Goal: Entertainment & Leisure: Consume media (video, audio)

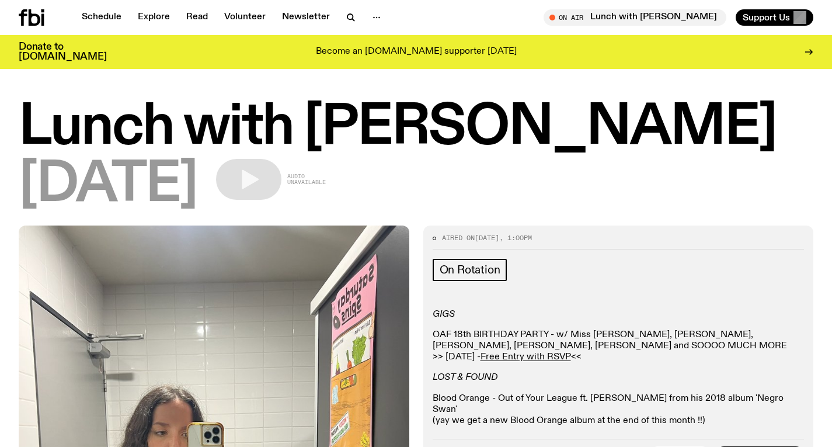
scroll to position [1210, 0]
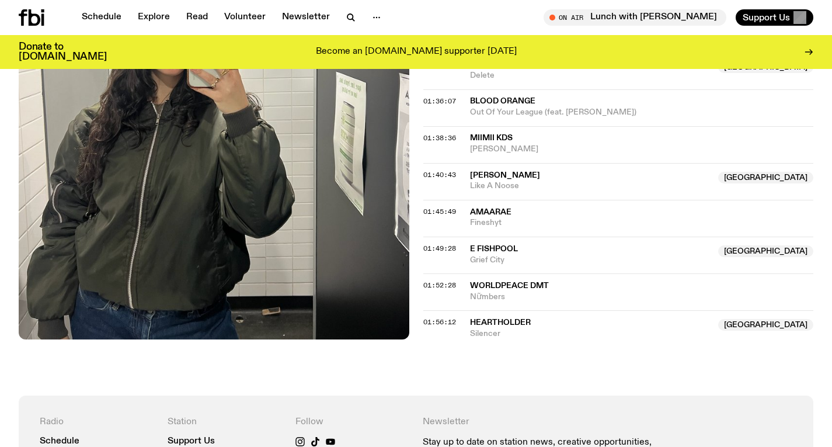
click at [29, 20] on icon at bounding box center [35, 17] width 12 height 16
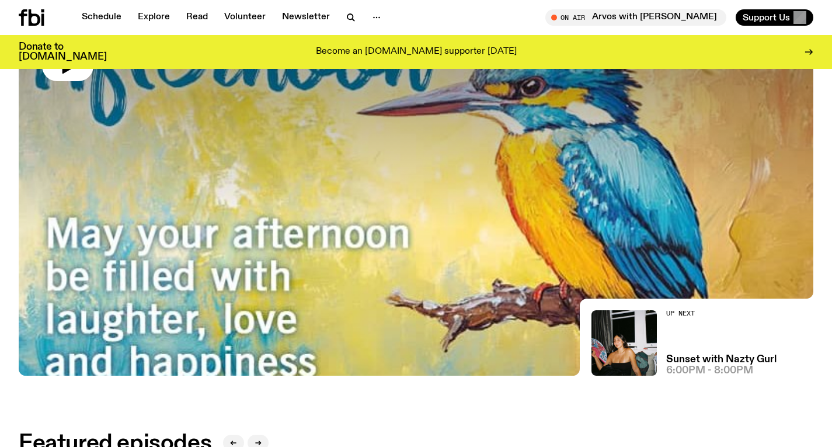
scroll to position [174, 0]
click at [175, 230] on img at bounding box center [416, 151] width 795 height 447
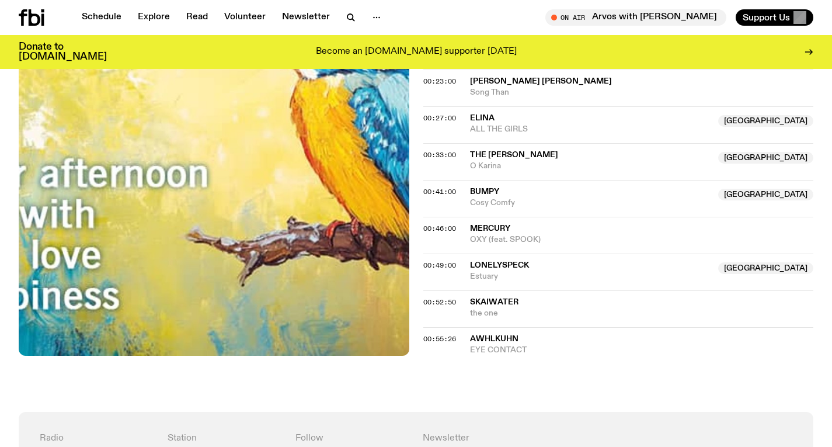
scroll to position [529, 0]
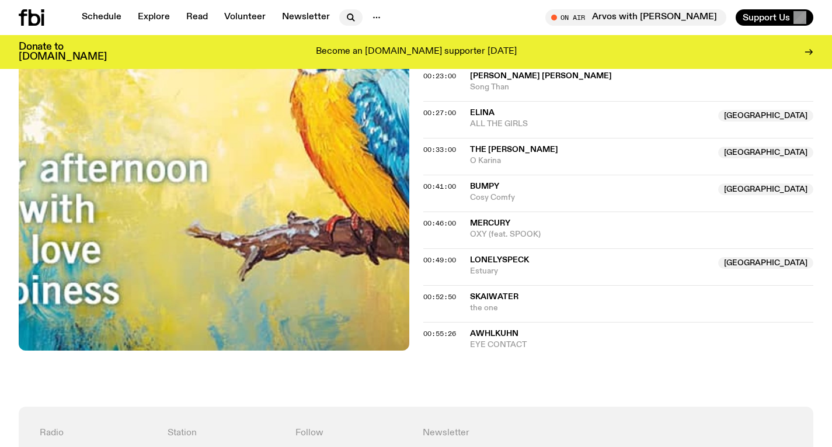
click at [347, 16] on icon "button" at bounding box center [351, 18] width 14 height 14
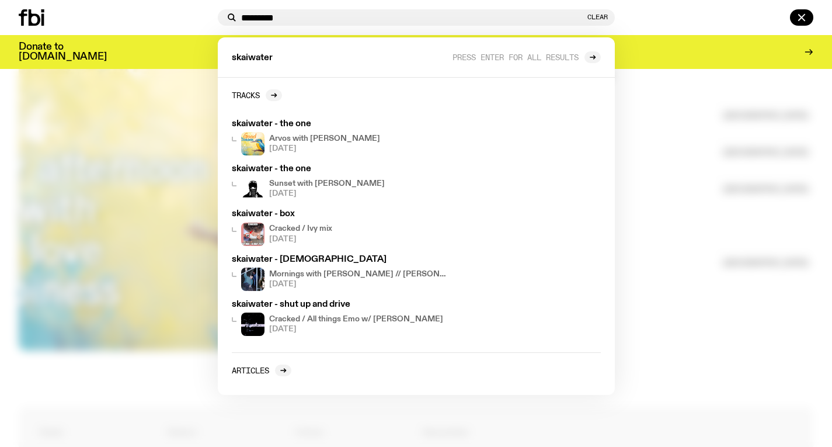
type input "*********"
click at [661, 185] on div at bounding box center [416, 223] width 832 height 447
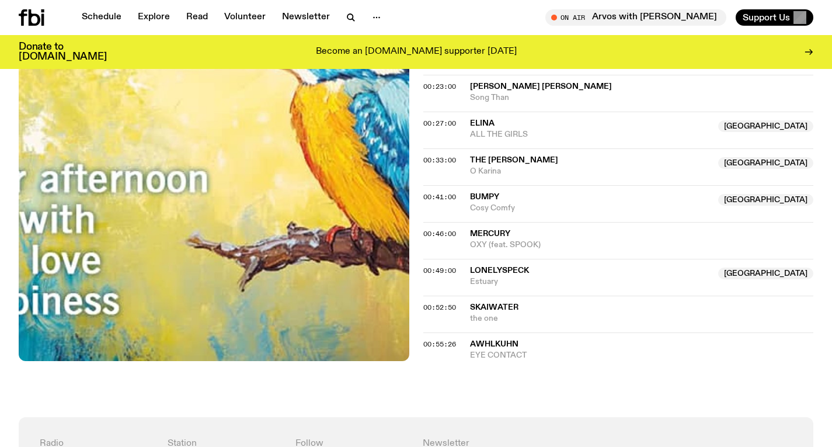
scroll to position [518, 0]
click at [352, 17] on icon "button" at bounding box center [351, 18] width 14 height 14
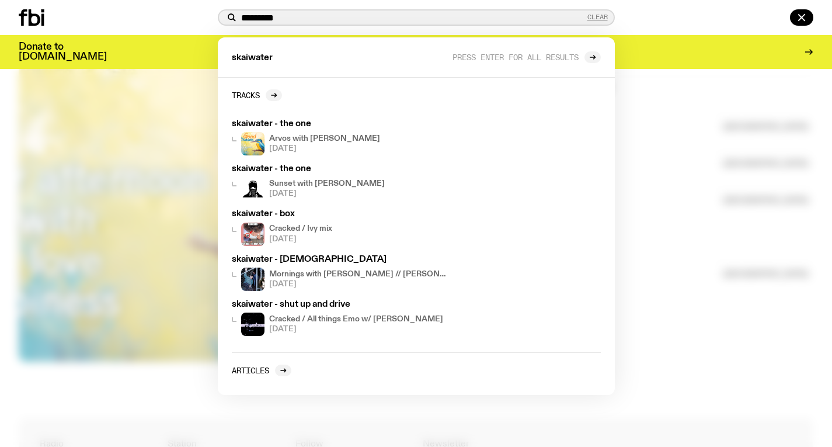
click at [599, 15] on button "Clear" at bounding box center [598, 17] width 20 height 6
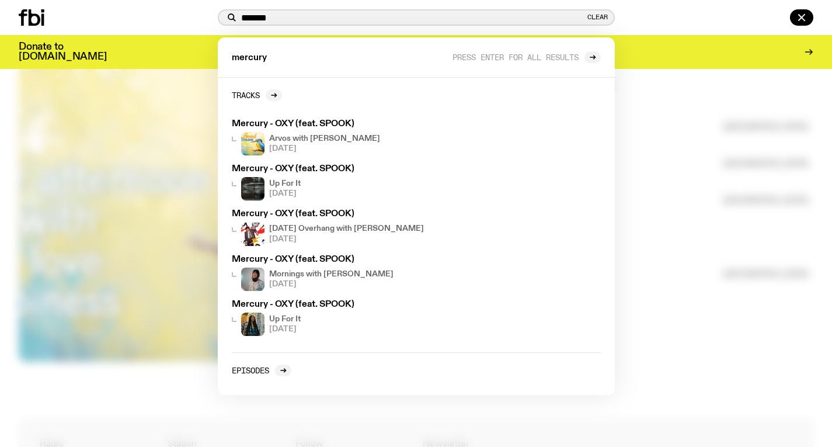
type input "*******"
click at [710, 136] on div at bounding box center [416, 223] width 832 height 447
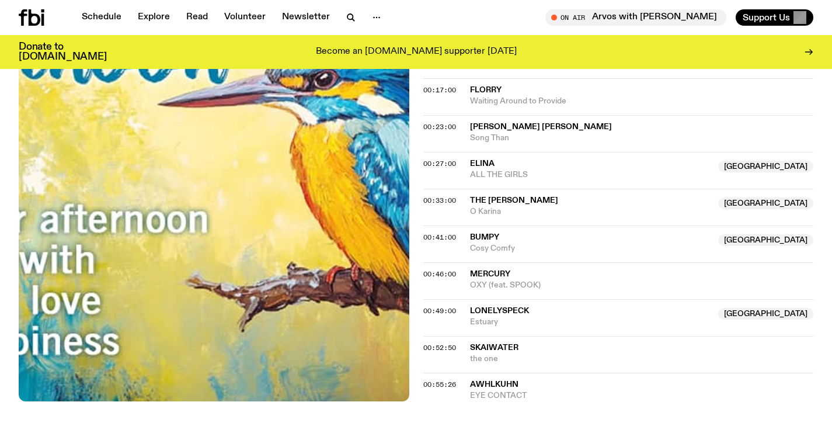
scroll to position [69, 0]
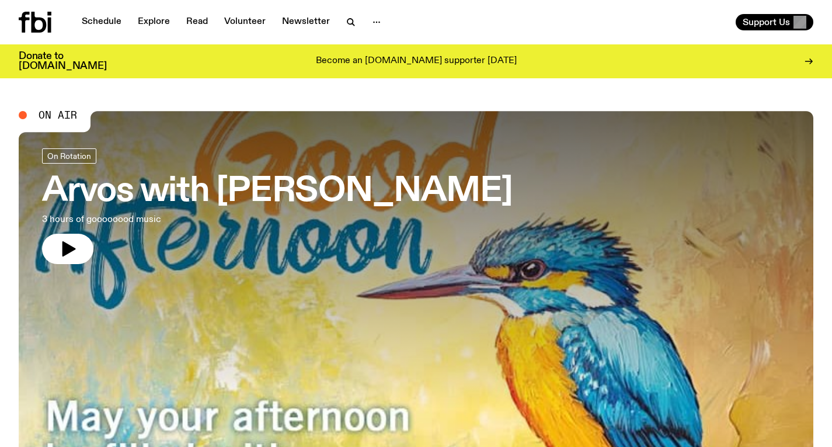
click at [490, 238] on div at bounding box center [416, 260] width 795 height 298
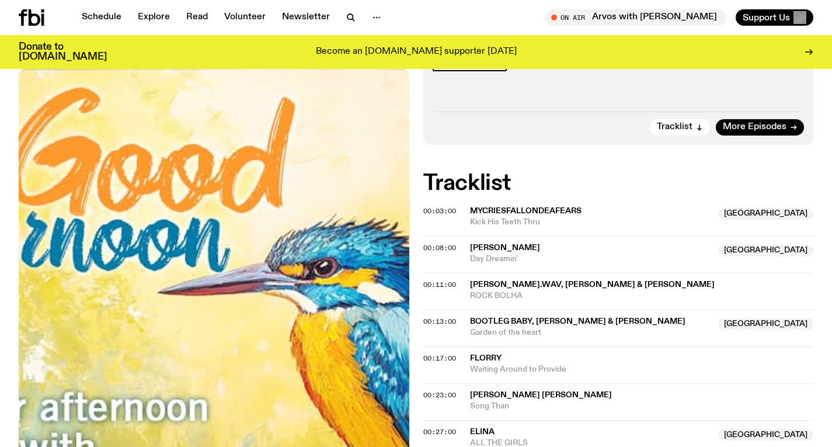
scroll to position [110, 0]
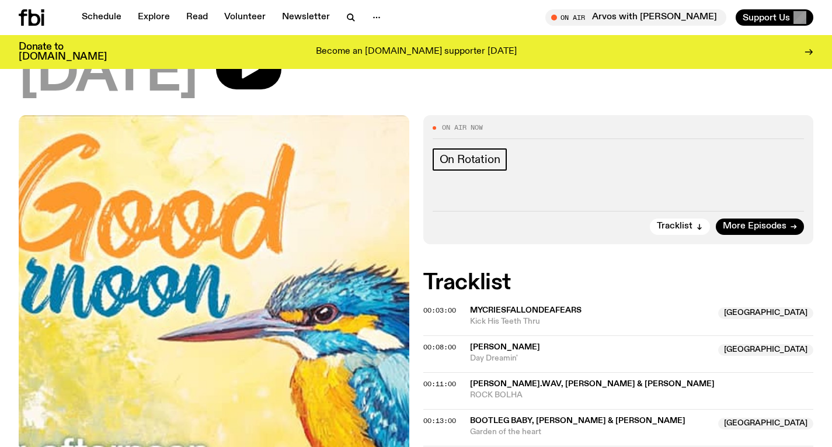
click at [97, 8] on div "Schedule Explore Read Volunteer Newsletter On Air Arvos with [PERSON_NAME] in l…" at bounding box center [416, 17] width 832 height 35
click at [98, 16] on link "Schedule" at bounding box center [102, 17] width 54 height 16
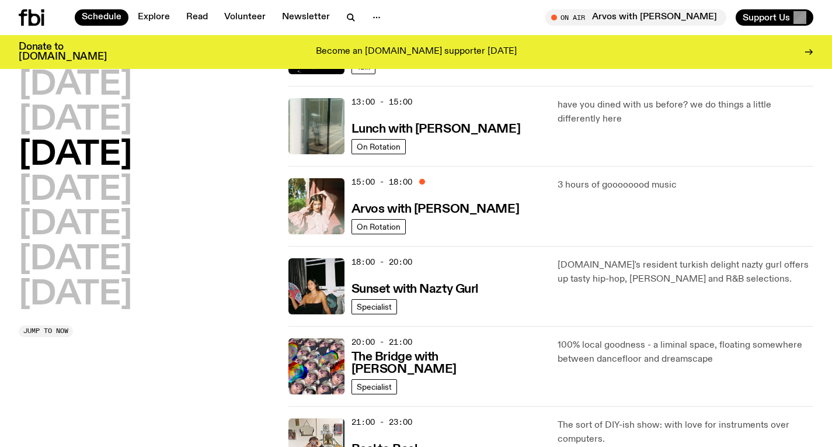
scroll to position [337, 0]
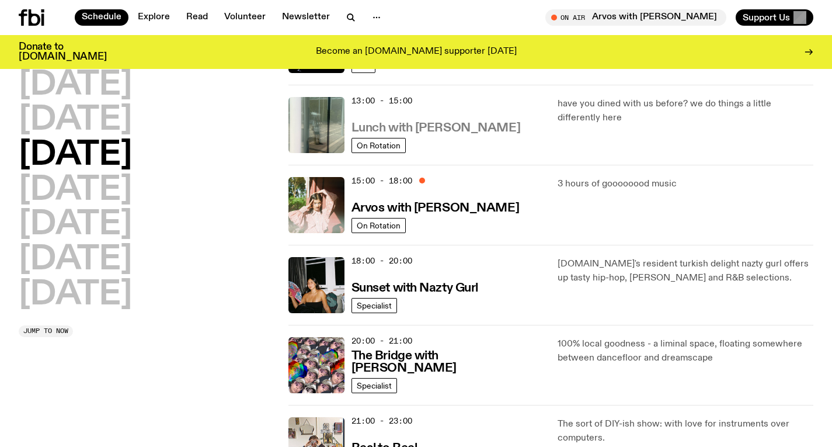
click at [467, 128] on h3 "Lunch with [PERSON_NAME]" at bounding box center [436, 128] width 169 height 12
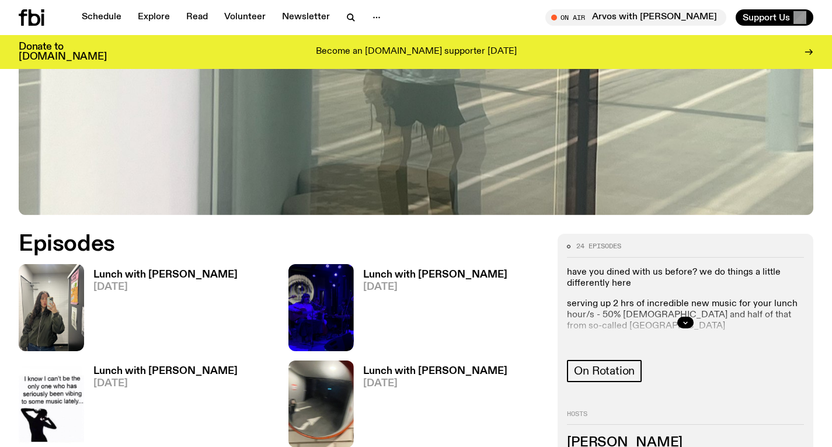
scroll to position [395, 0]
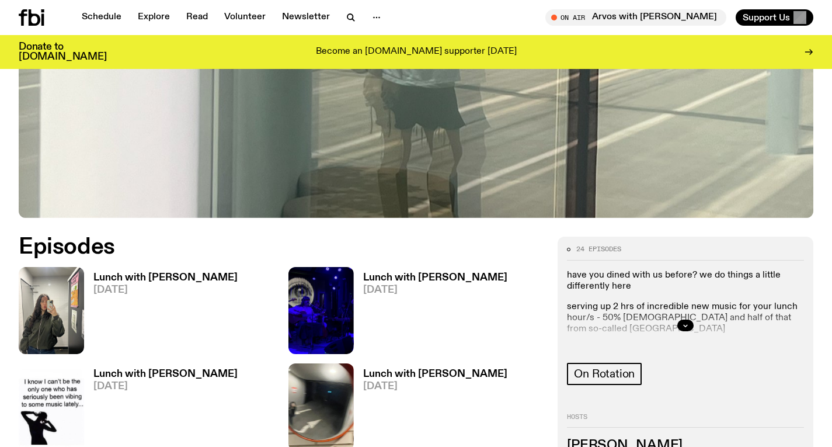
click at [186, 269] on div "Lunch with [PERSON_NAME] [DATE]" at bounding box center [161, 310] width 154 height 87
click at [186, 273] on h3 "Lunch with [PERSON_NAME]" at bounding box center [165, 278] width 144 height 10
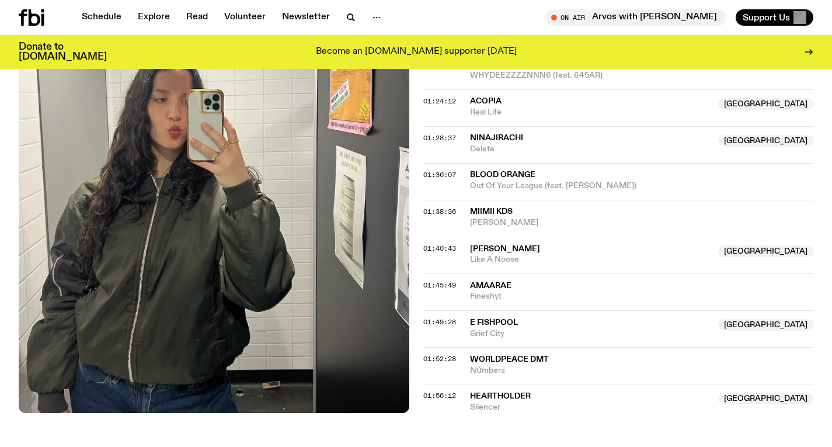
scroll to position [1134, 0]
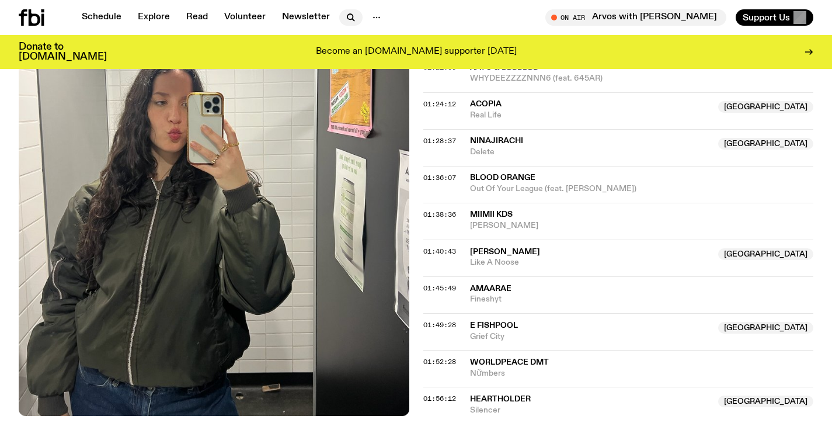
click at [353, 19] on icon "button" at bounding box center [351, 18] width 14 height 14
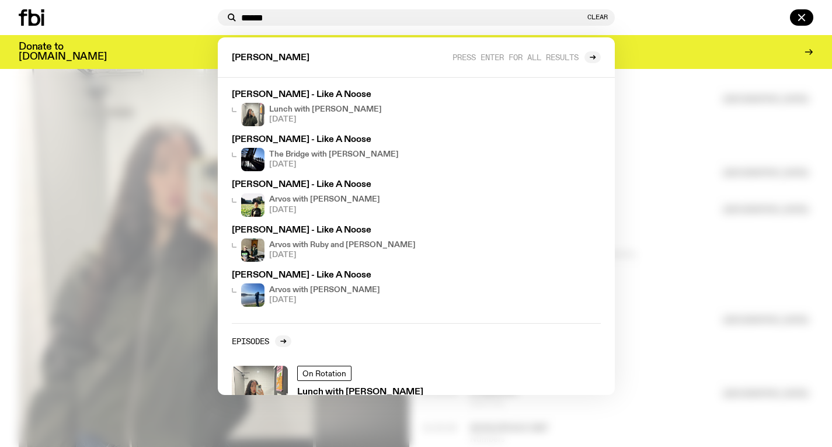
scroll to position [27, 0]
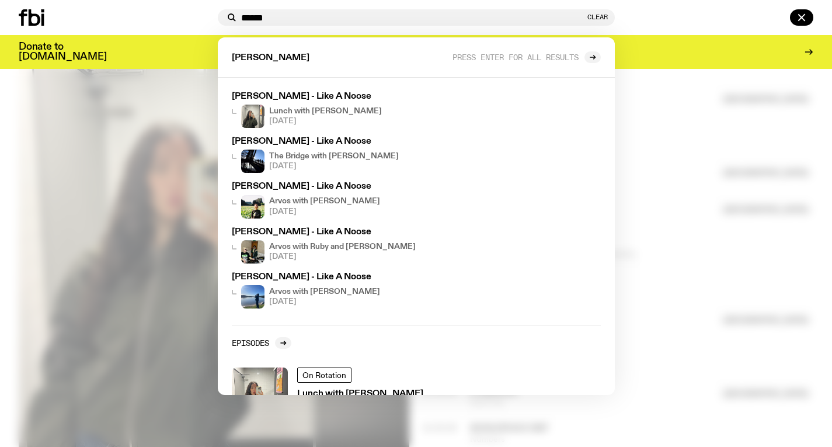
type input "******"
